Goal: Navigation & Orientation: Find specific page/section

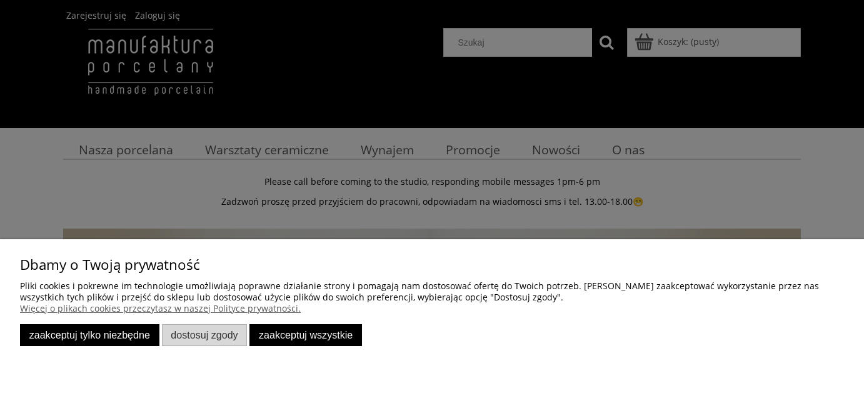
click at [127, 339] on button "Zaakceptuj tylko niezbędne" at bounding box center [89, 335] width 139 height 22
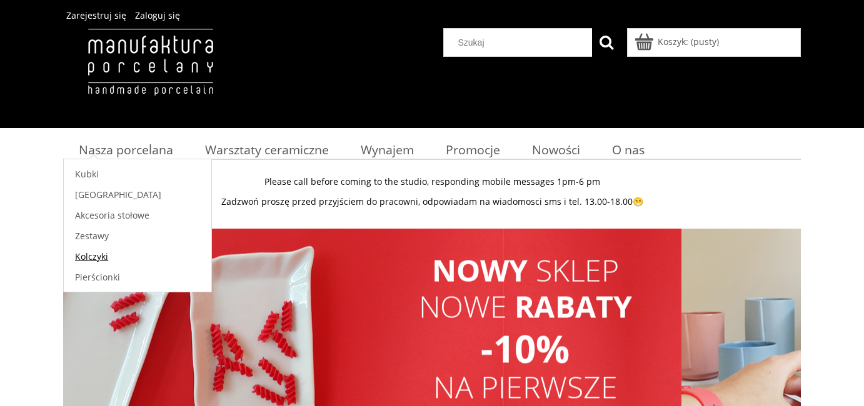
click at [98, 258] on span "Kolczyki" at bounding box center [91, 257] width 33 height 12
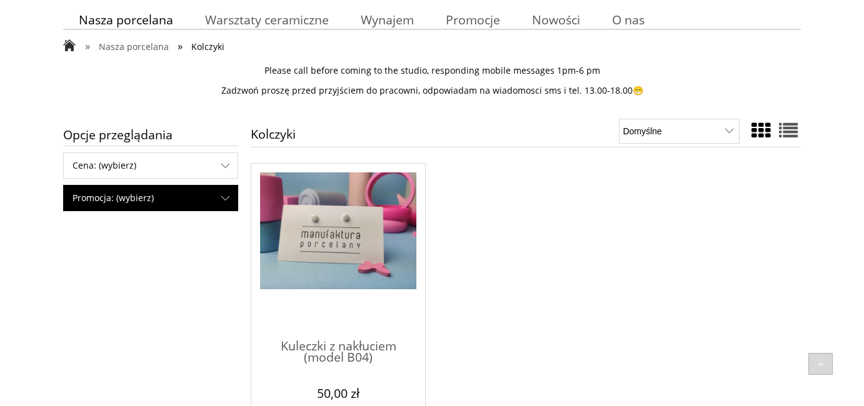
scroll to position [123, 0]
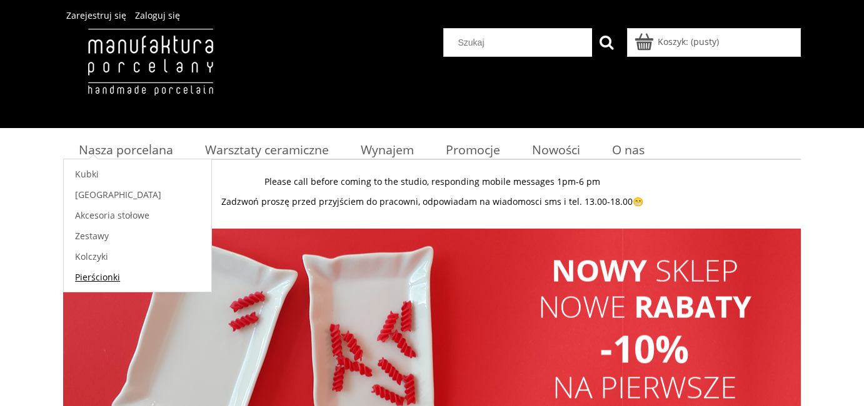
click at [100, 279] on span "Pierścionki" at bounding box center [97, 277] width 45 height 12
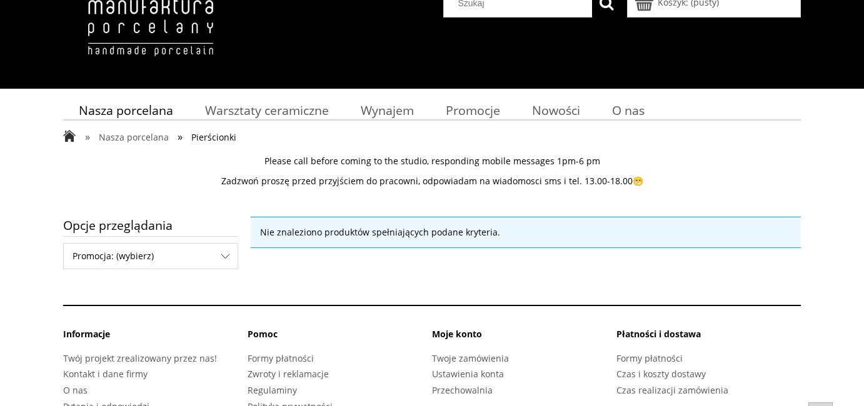
scroll to position [78, 0]
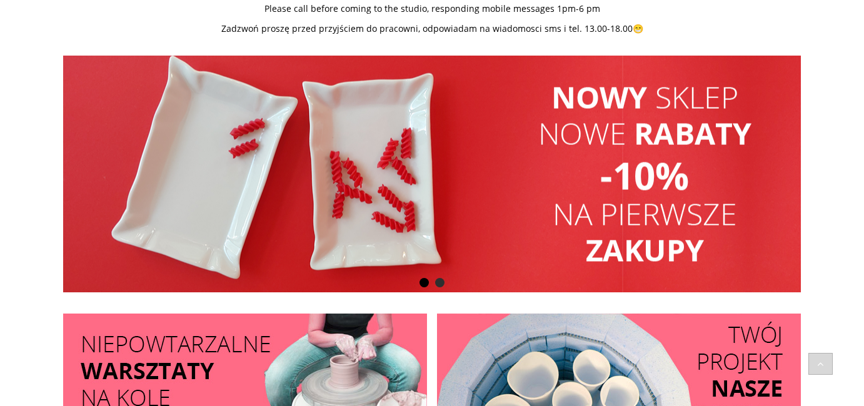
scroll to position [174, 0]
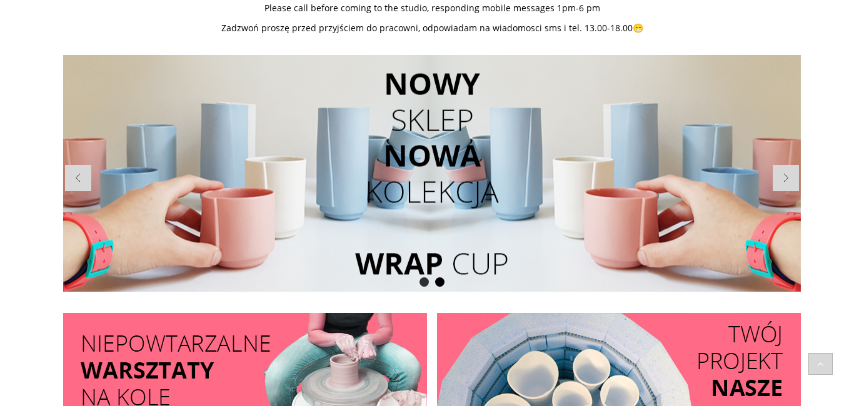
click at [479, 131] on li at bounding box center [432, 173] width 738 height 237
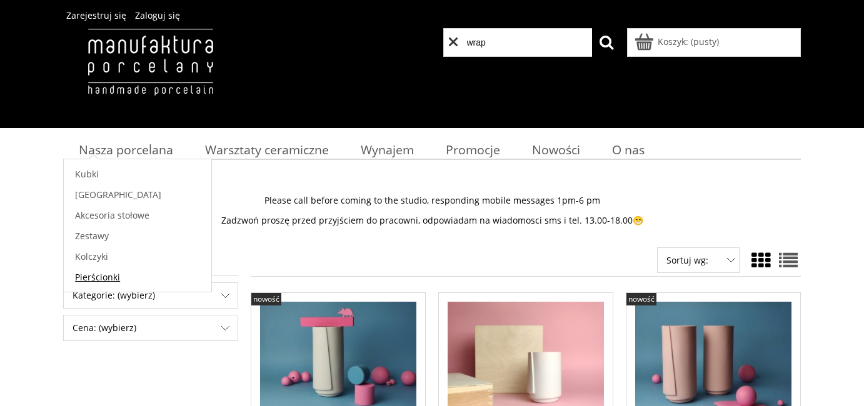
click at [86, 278] on span "Pierścionki" at bounding box center [97, 277] width 45 height 12
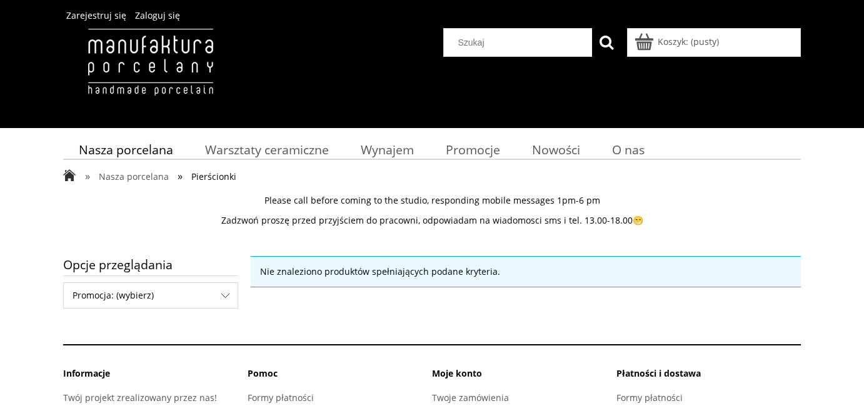
scroll to position [78, 0]
